Goal: Use online tool/utility

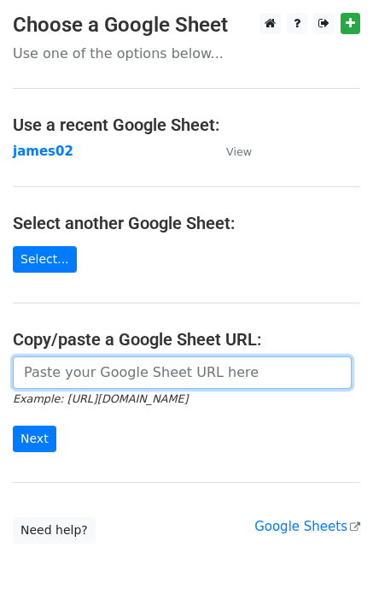
drag, startPoint x: 94, startPoint y: 379, endPoint x: 79, endPoint y: 391, distance: 20.0
click at [94, 379] on input "url" at bounding box center [182, 372] width 339 height 32
paste input "[URL][DOMAIN_NAME]"
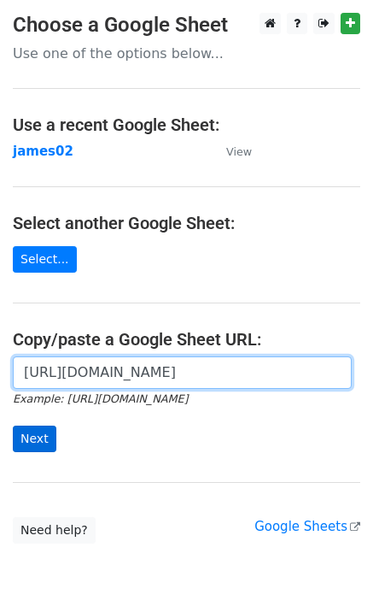
type input "[URL][DOMAIN_NAME]"
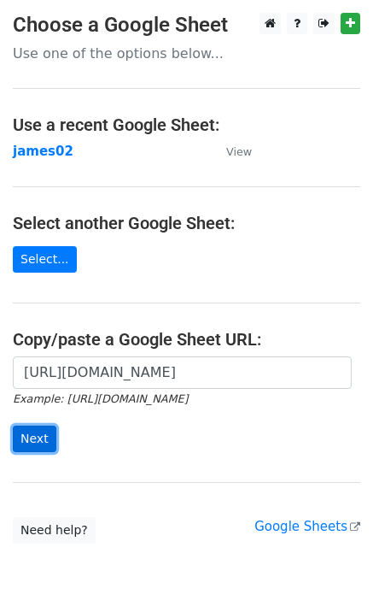
click at [38, 436] on input "Next" at bounding box center [35, 439] width 44 height 26
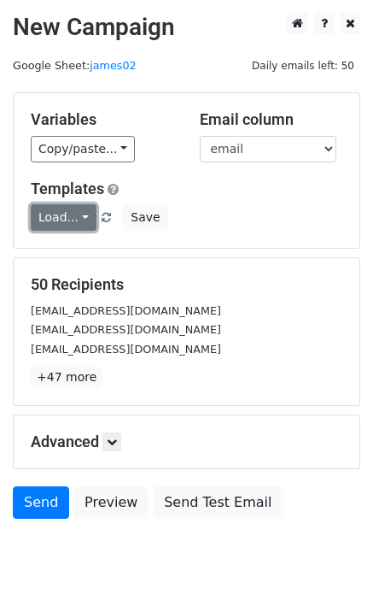
click at [44, 220] on link "Load..." at bounding box center [64, 217] width 66 height 26
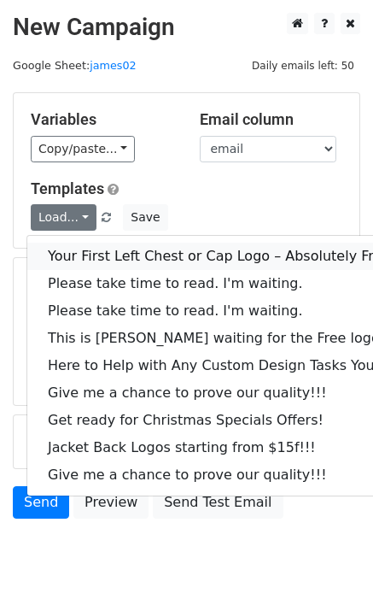
click at [114, 243] on link "Your First Left Chest or Cap Logo – Absolutely Free" at bounding box center [231, 256] width 408 height 27
